Goal: Transaction & Acquisition: Purchase product/service

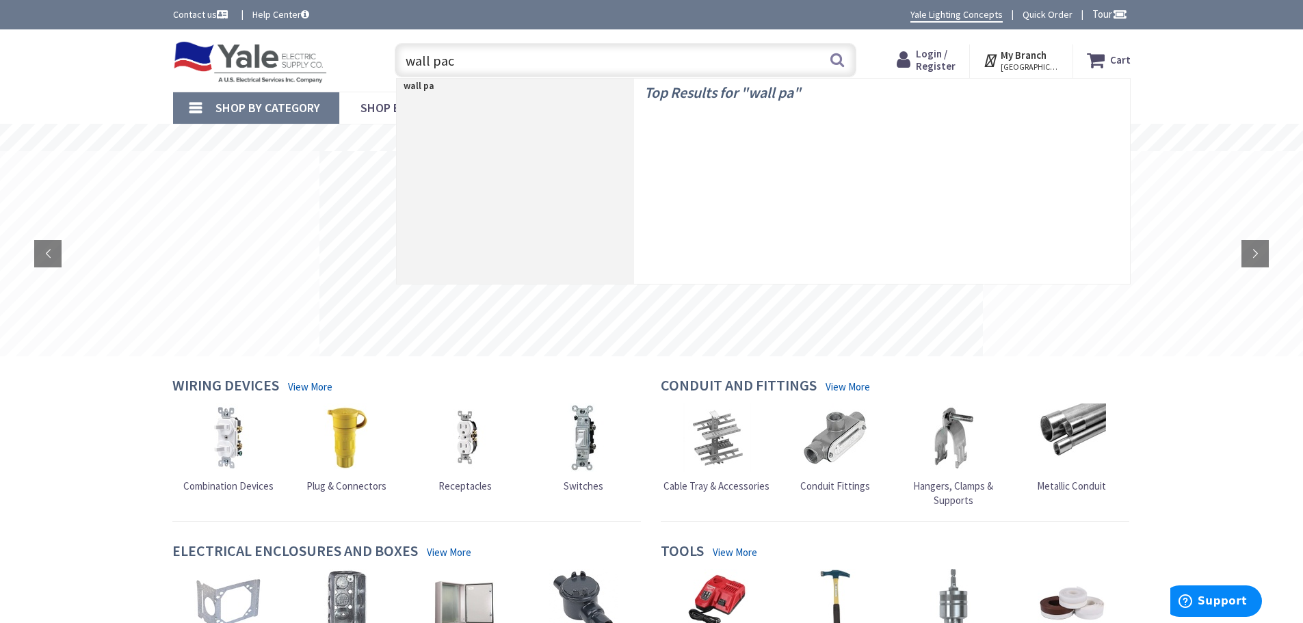
type input "wall pack"
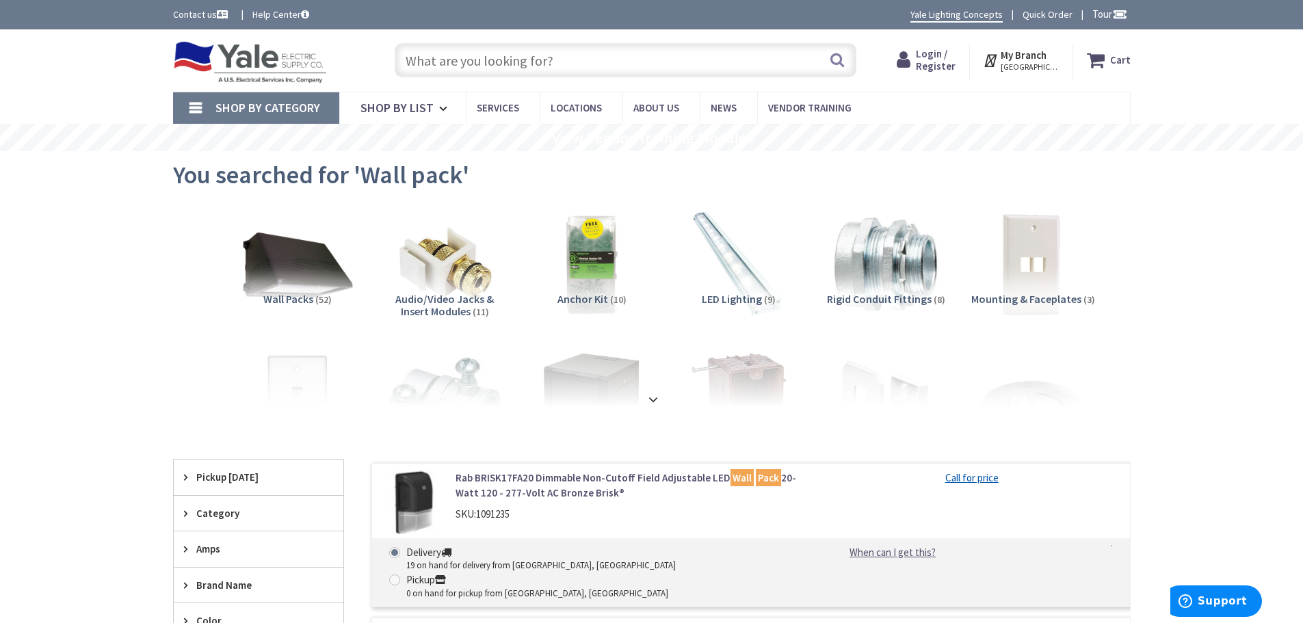
click at [612, 68] on input "text" at bounding box center [626, 60] width 462 height 34
